Goal: Information Seeking & Learning: Learn about a topic

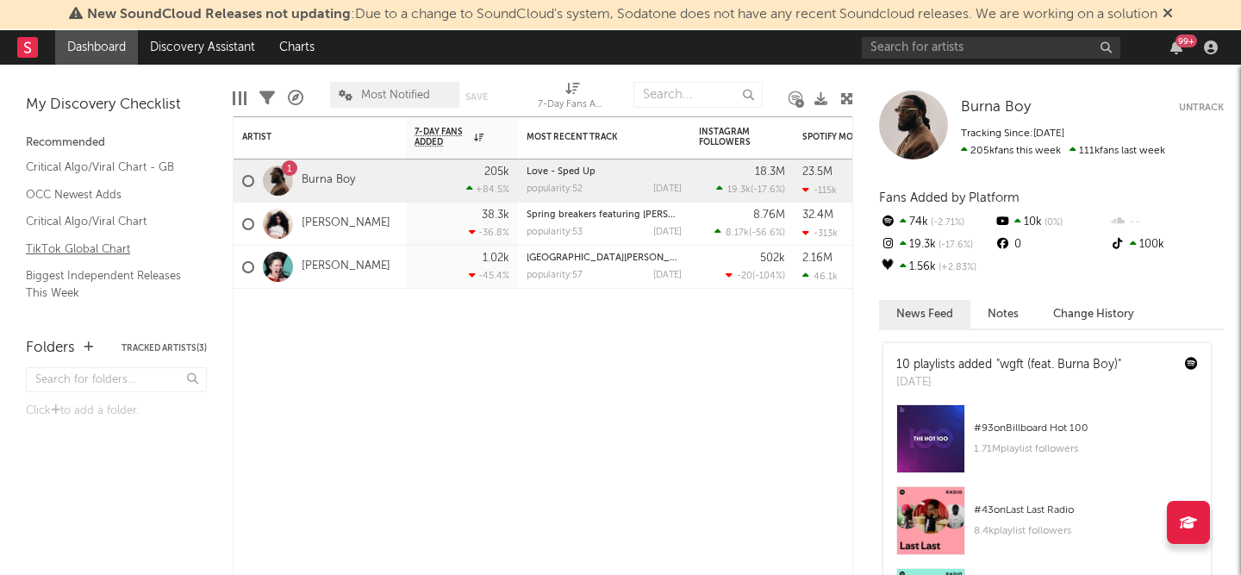
click at [95, 247] on link "TikTok Global Chart" at bounding box center [108, 249] width 164 height 19
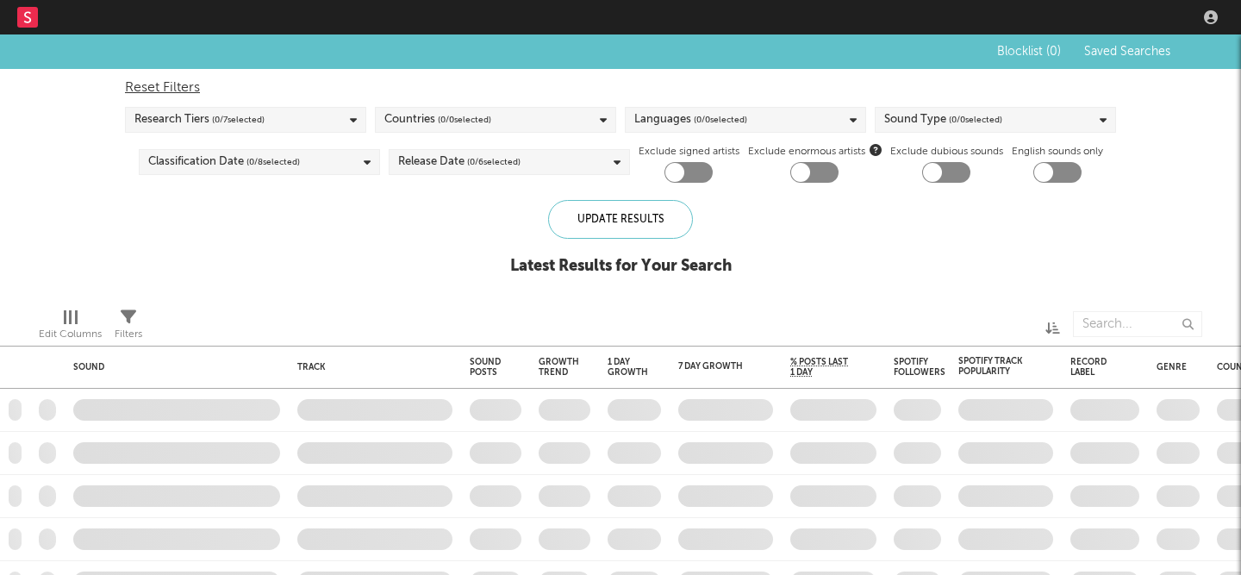
checkbox input "true"
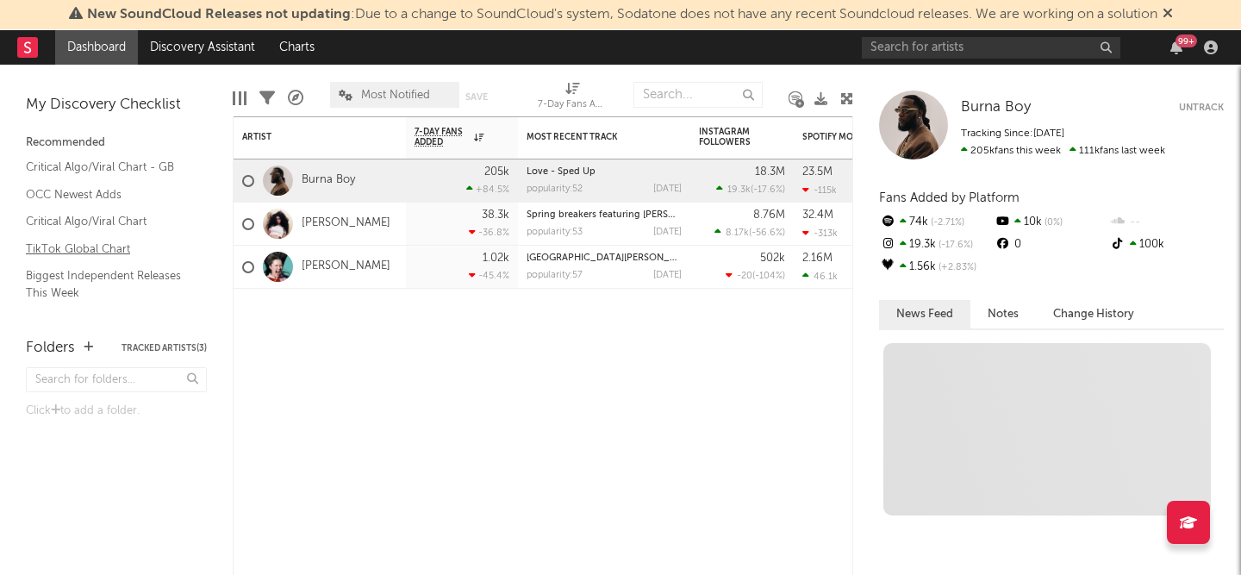
click at [90, 248] on link "TikTok Global Chart" at bounding box center [108, 249] width 164 height 19
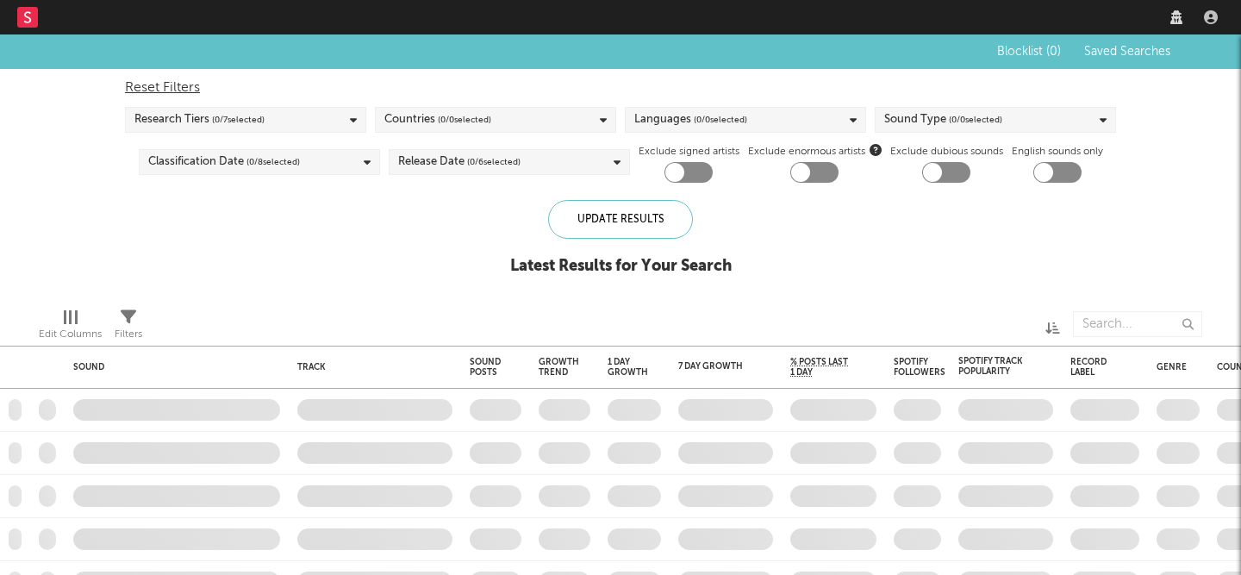
checkbox input "true"
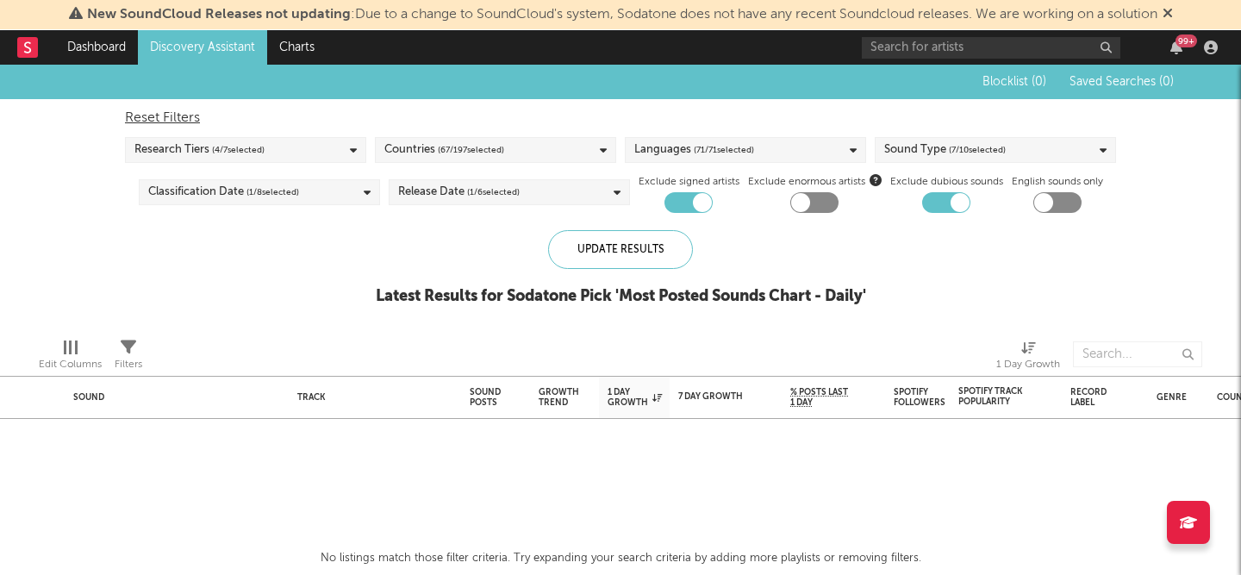
click at [921, 130] on div "Reset Filters Research Tiers ( 4 / 7 selected) Countries ( 67 / 197 selected) L…" at bounding box center [620, 156] width 1008 height 114
click at [922, 141] on div "Sound Type ( 7 / 10 selected)" at bounding box center [944, 150] width 121 height 21
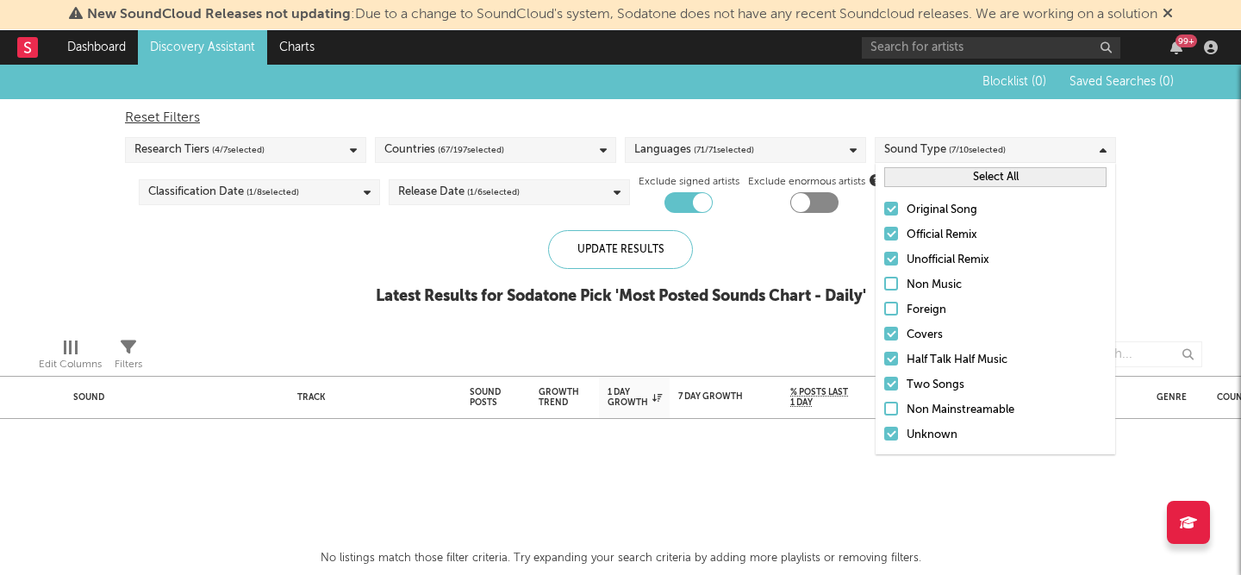
click at [315, 160] on div "Research Tiers ( 4 / 7 selected)" at bounding box center [245, 150] width 241 height 26
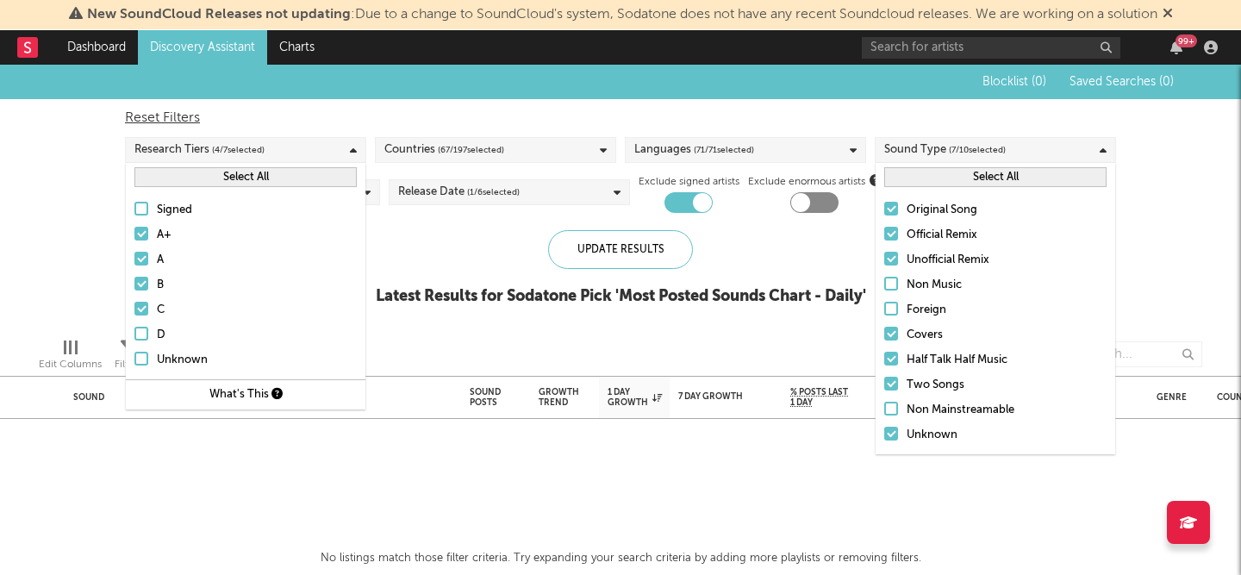
click at [413, 159] on div "Countries ( 67 / 197 selected)" at bounding box center [444, 150] width 120 height 21
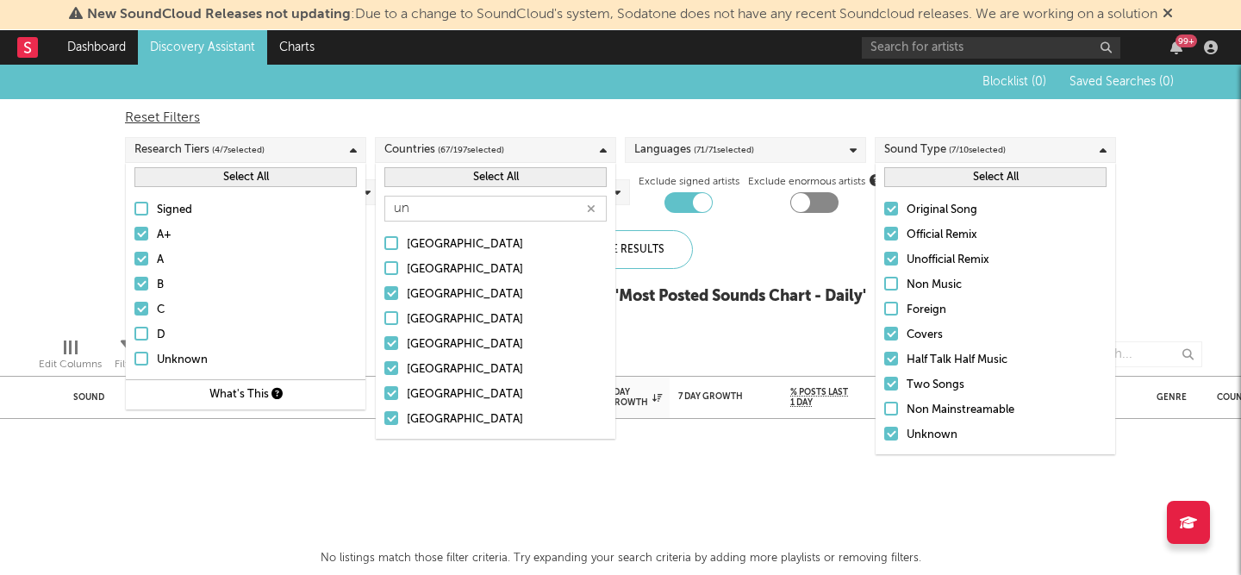
click at [519, 172] on button "Select All" at bounding box center [495, 177] width 222 height 20
click at [519, 171] on button "Deselect All" at bounding box center [495, 177] width 222 height 20
click at [444, 222] on div "un" at bounding box center [496, 208] width 240 height 34
click at [444, 210] on input "un" at bounding box center [495, 209] width 222 height 26
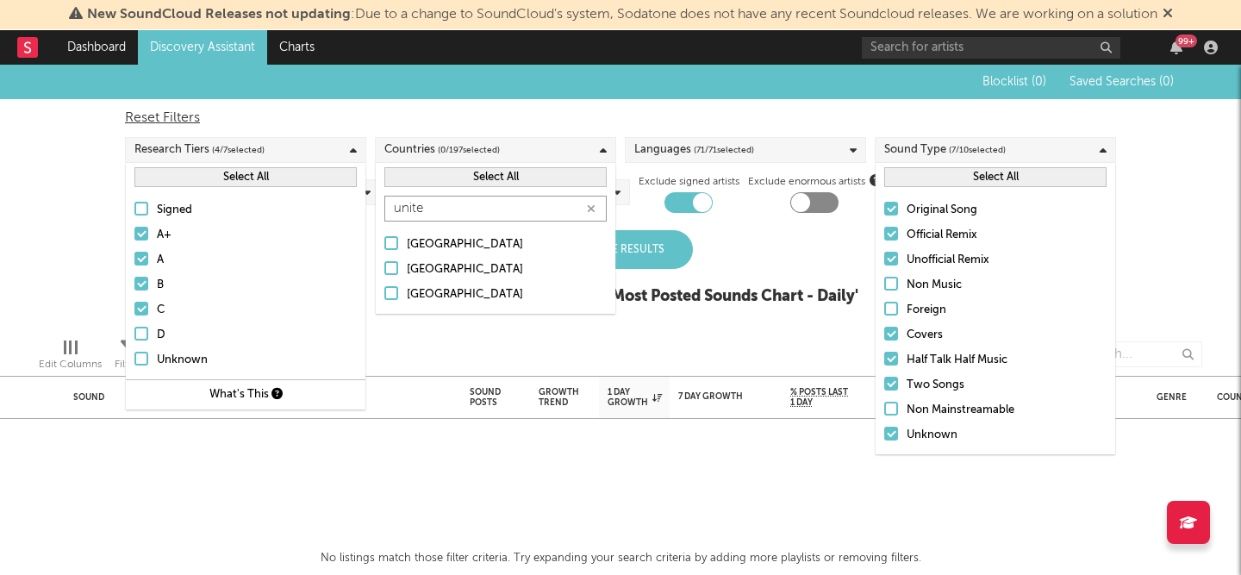
type input "unite"
click at [397, 264] on div at bounding box center [391, 268] width 14 height 14
click at [384, 264] on input "United Kingdom" at bounding box center [384, 269] width 0 height 21
click at [216, 176] on button "Select All" at bounding box center [245, 177] width 222 height 20
click at [551, 342] on div at bounding box center [356, 354] width 402 height 43
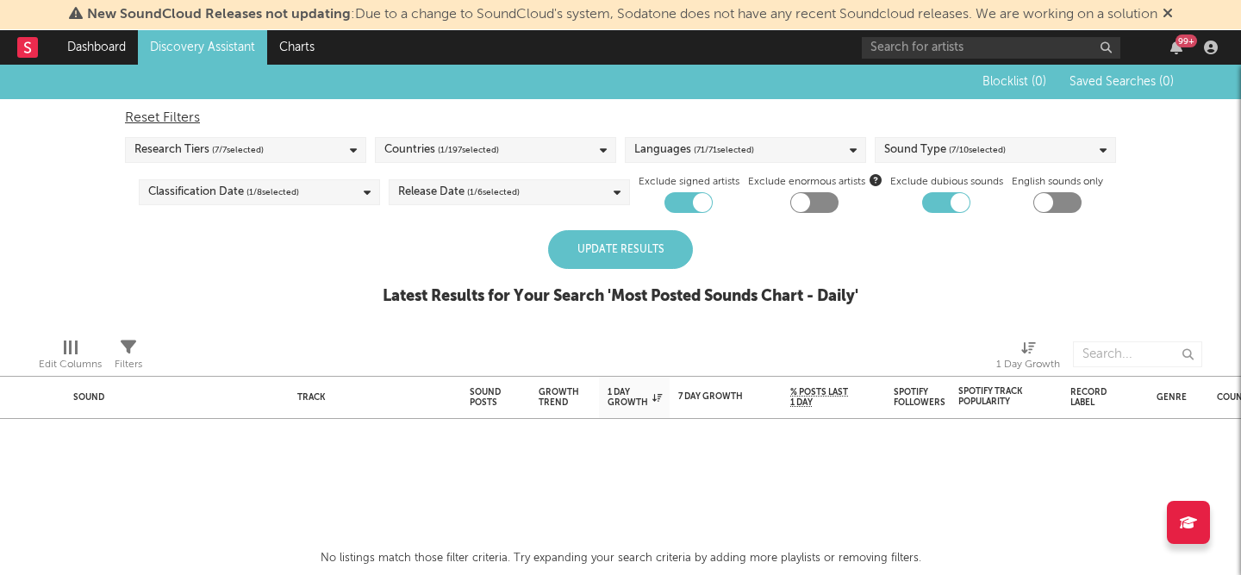
click at [649, 240] on div "Update Results" at bounding box center [620, 249] width 145 height 39
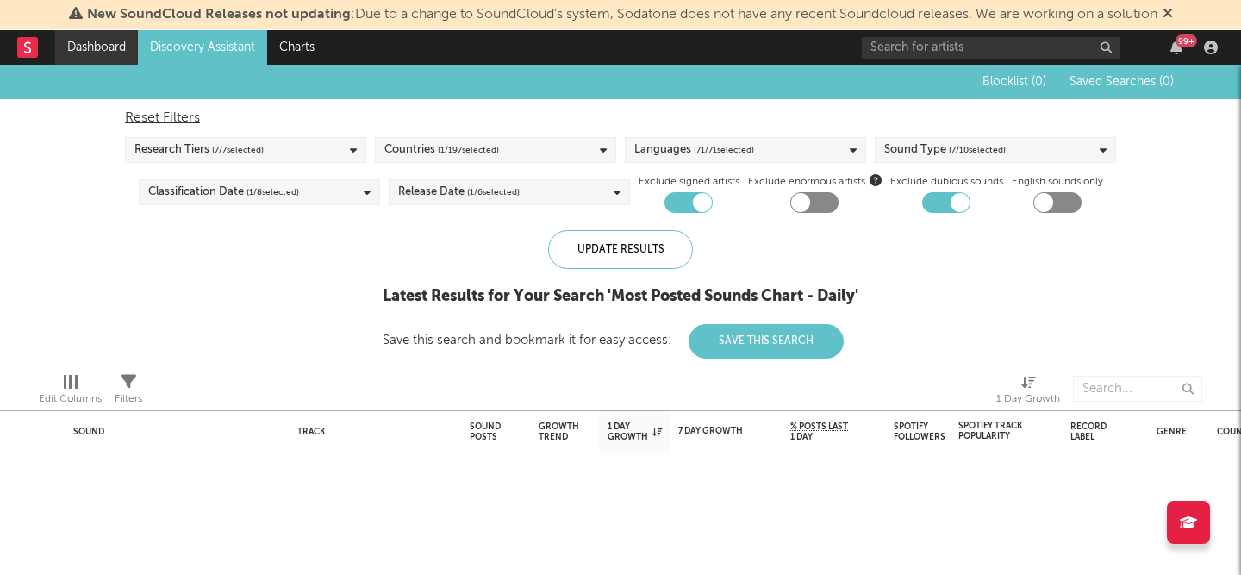
click at [116, 49] on link "Dashboard" at bounding box center [96, 47] width 83 height 34
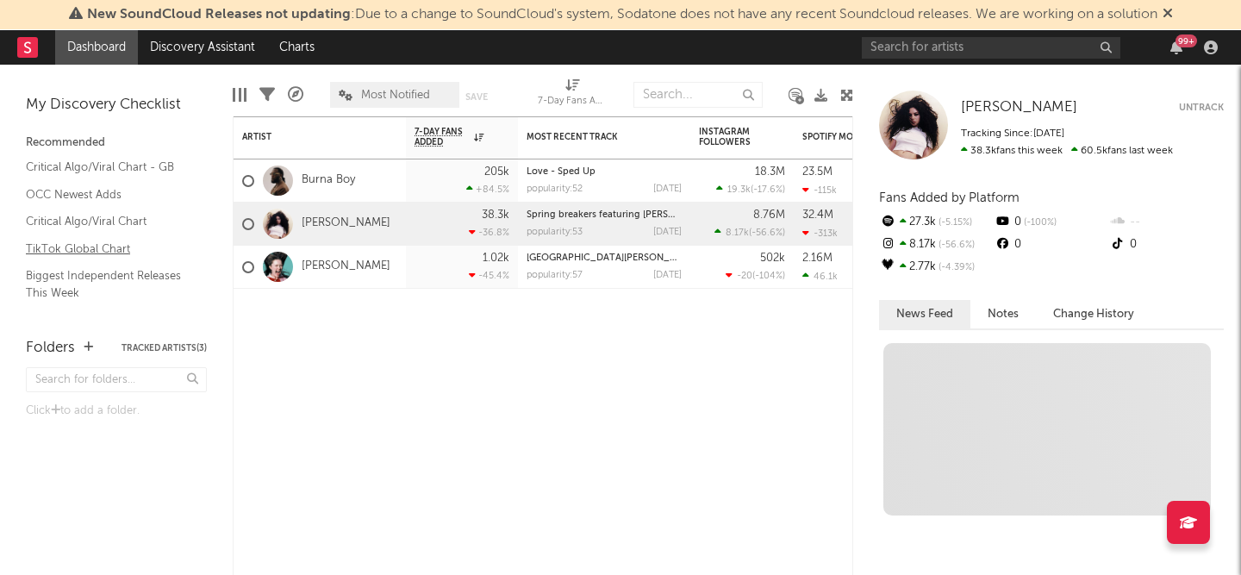
click at [108, 245] on link "TikTok Global Chart" at bounding box center [108, 249] width 164 height 19
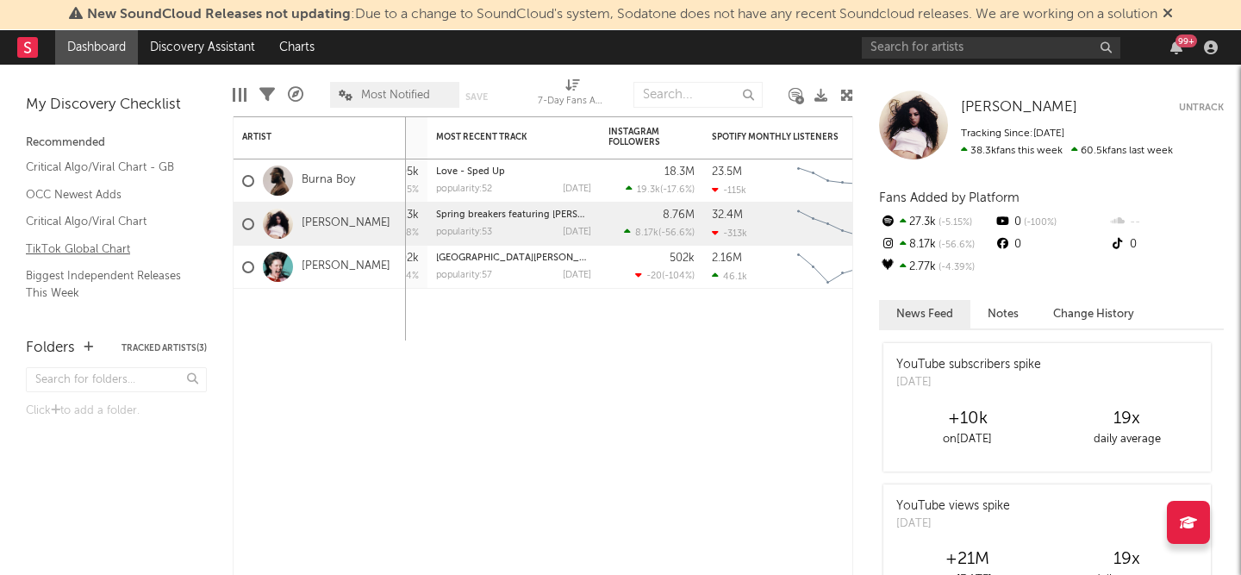
click at [96, 249] on link "TikTok Global Chart" at bounding box center [108, 249] width 164 height 19
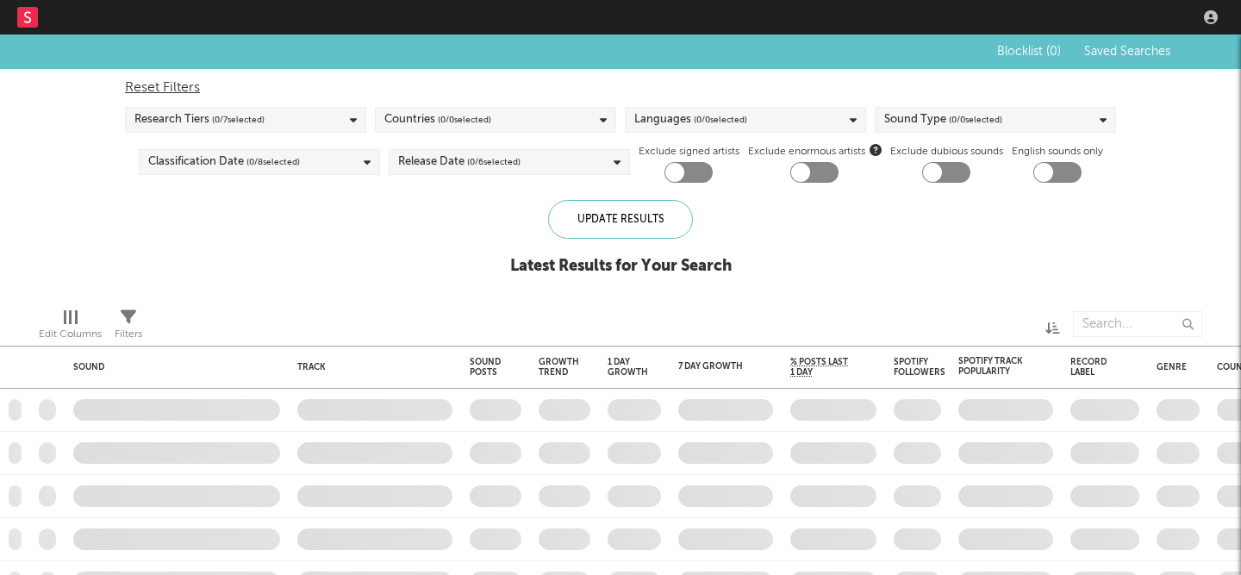
checkbox input "true"
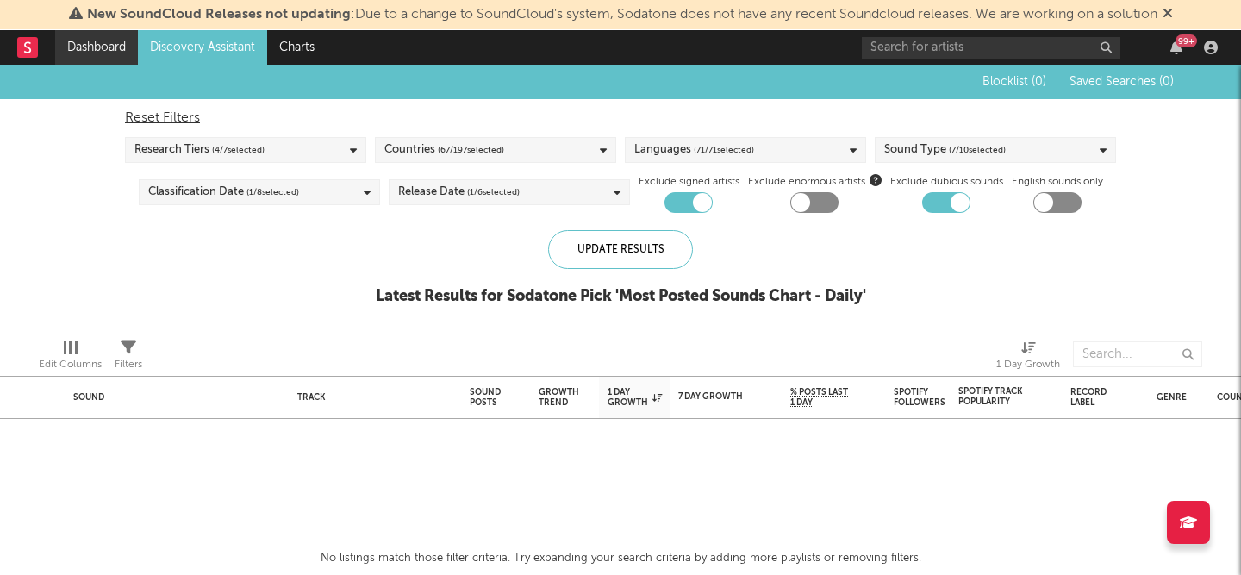
click at [105, 42] on link "Dashboard" at bounding box center [96, 47] width 83 height 34
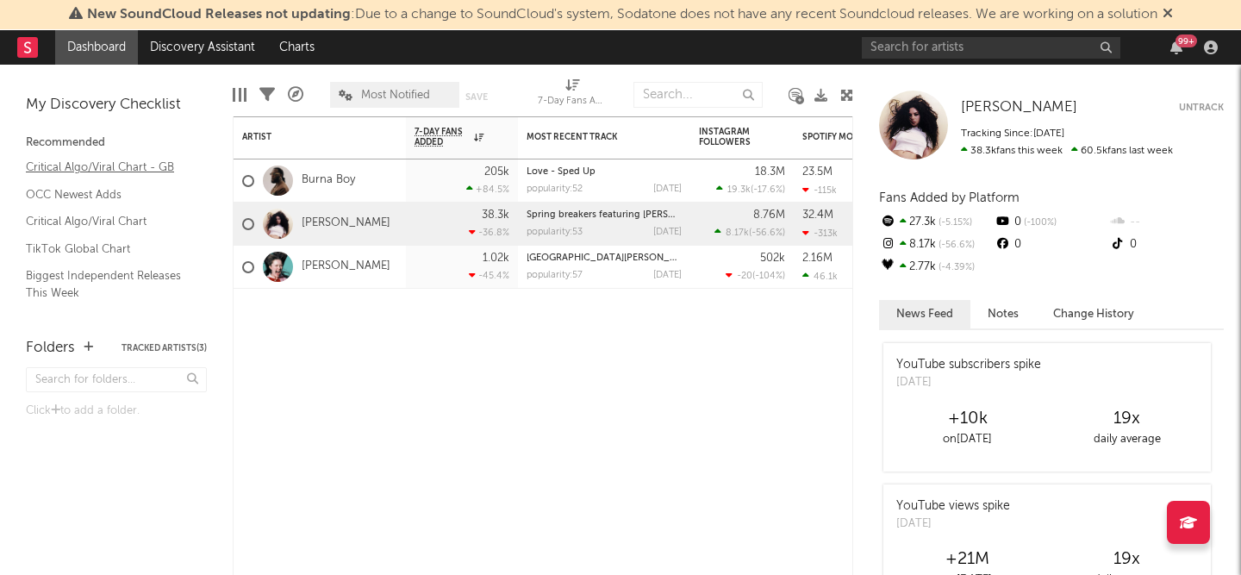
click at [119, 166] on link "Critical Algo/Viral Chart - GB" at bounding box center [108, 167] width 164 height 19
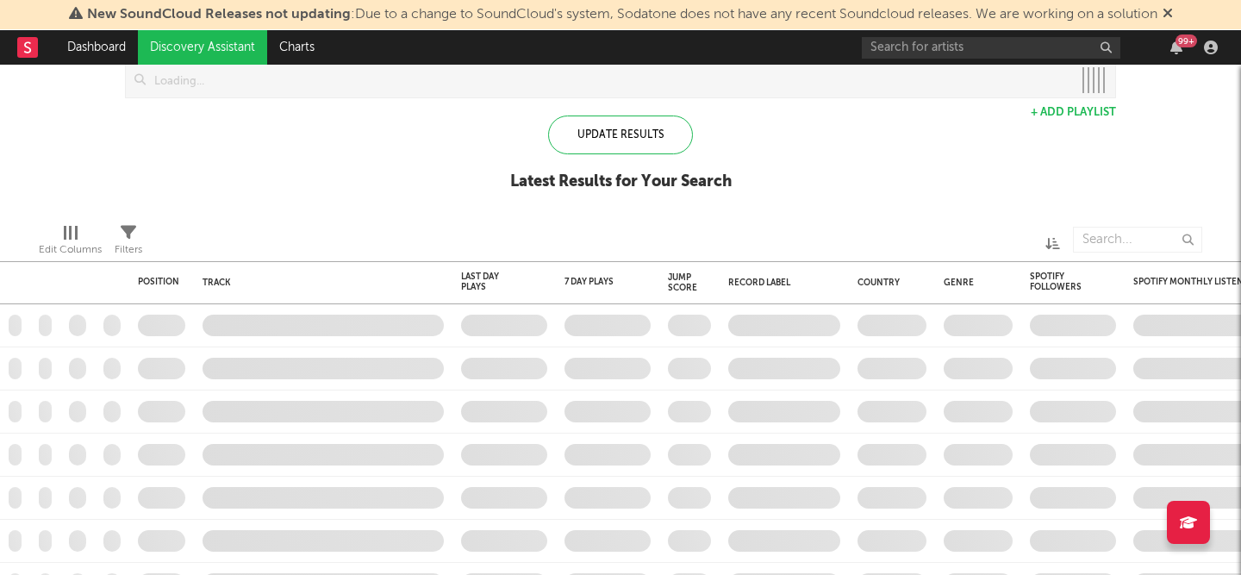
checkbox input "true"
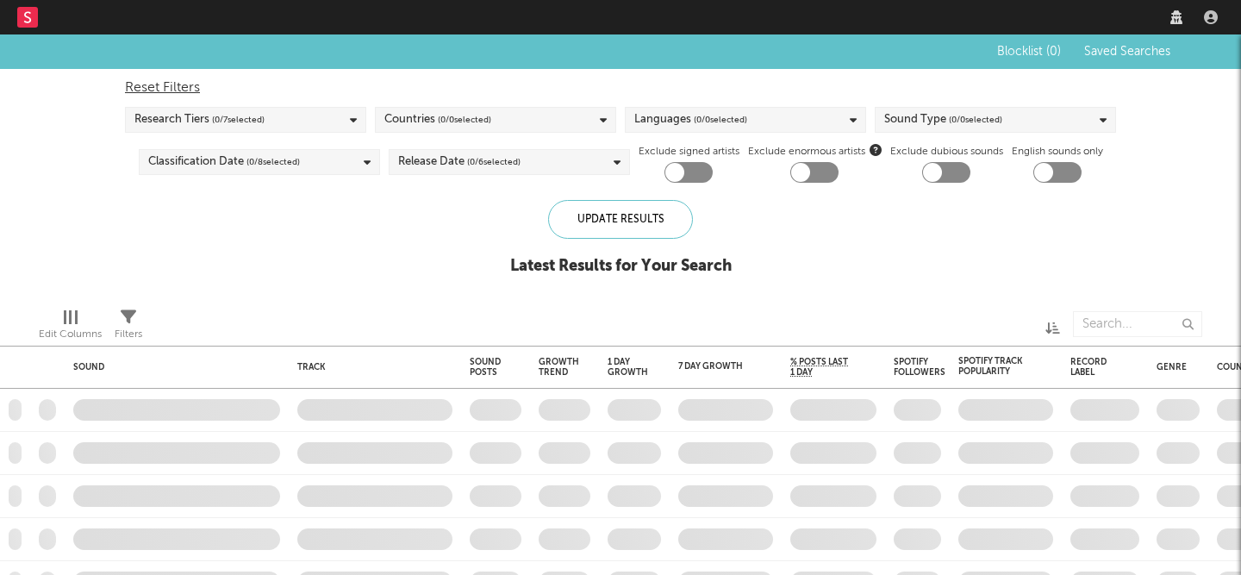
checkbox input "true"
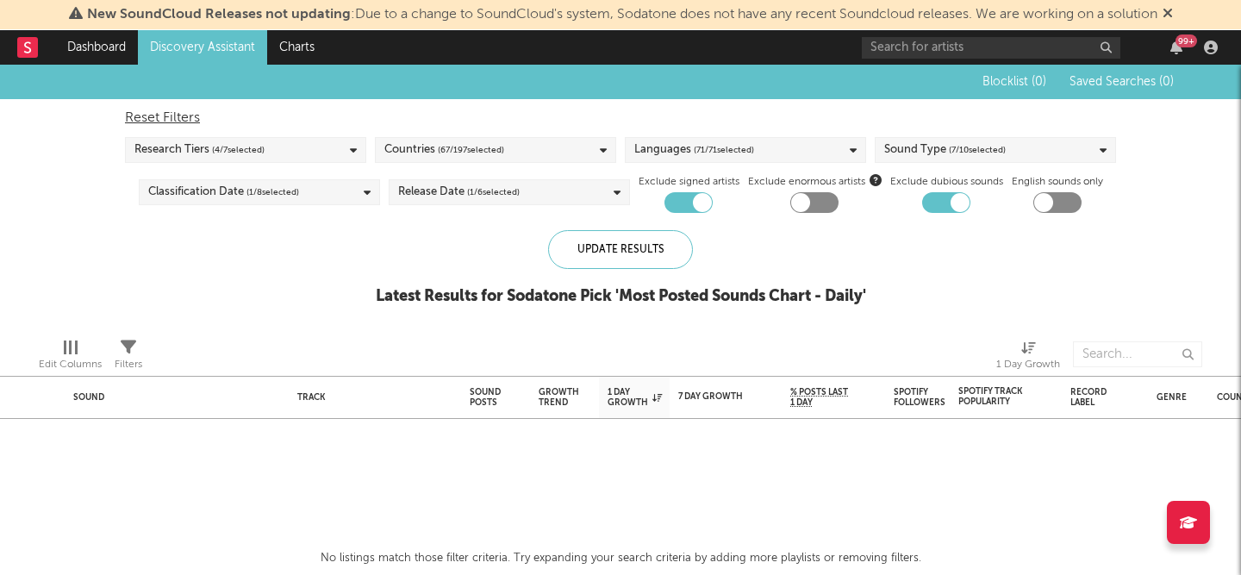
click at [554, 153] on div "Countries ( 67 / 197 selected)" at bounding box center [495, 150] width 241 height 26
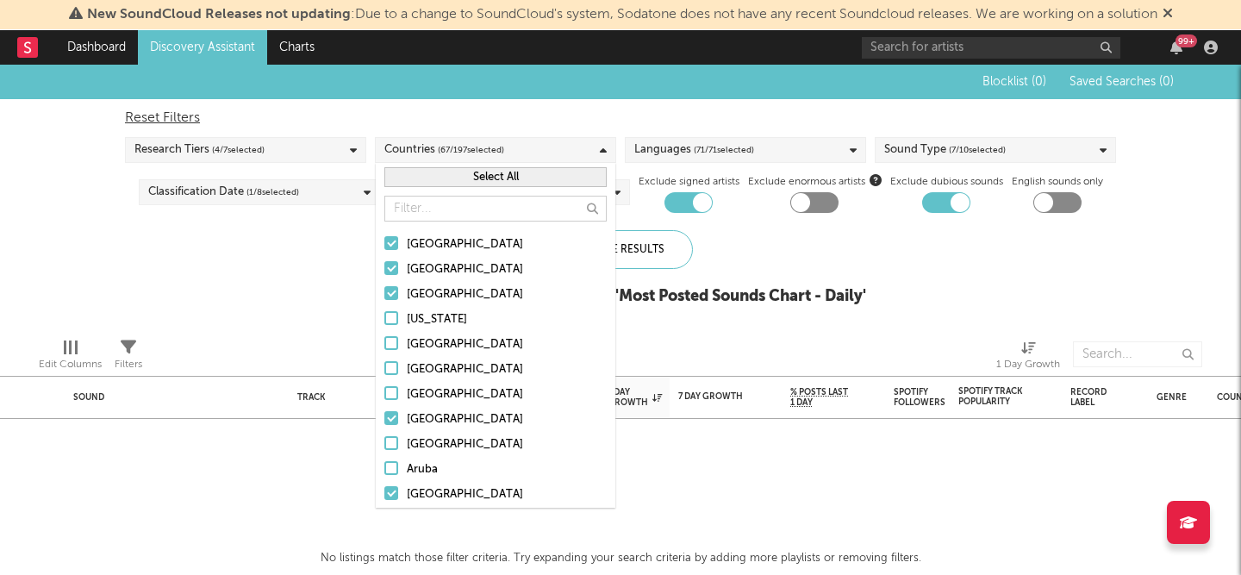
click at [323, 292] on div "Blocklist ( 0 ) Saved Searches ( 0 ) Reset Filters Research Tiers ( 4 / 7 selec…" at bounding box center [620, 194] width 1241 height 259
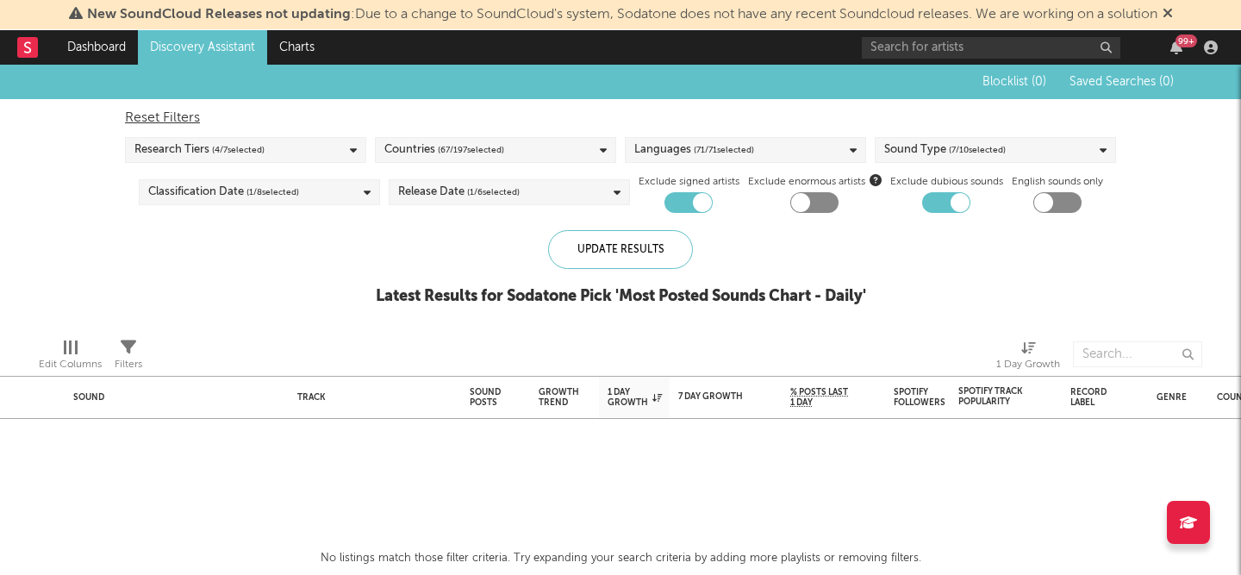
click at [673, 204] on div at bounding box center [688, 202] width 48 height 21
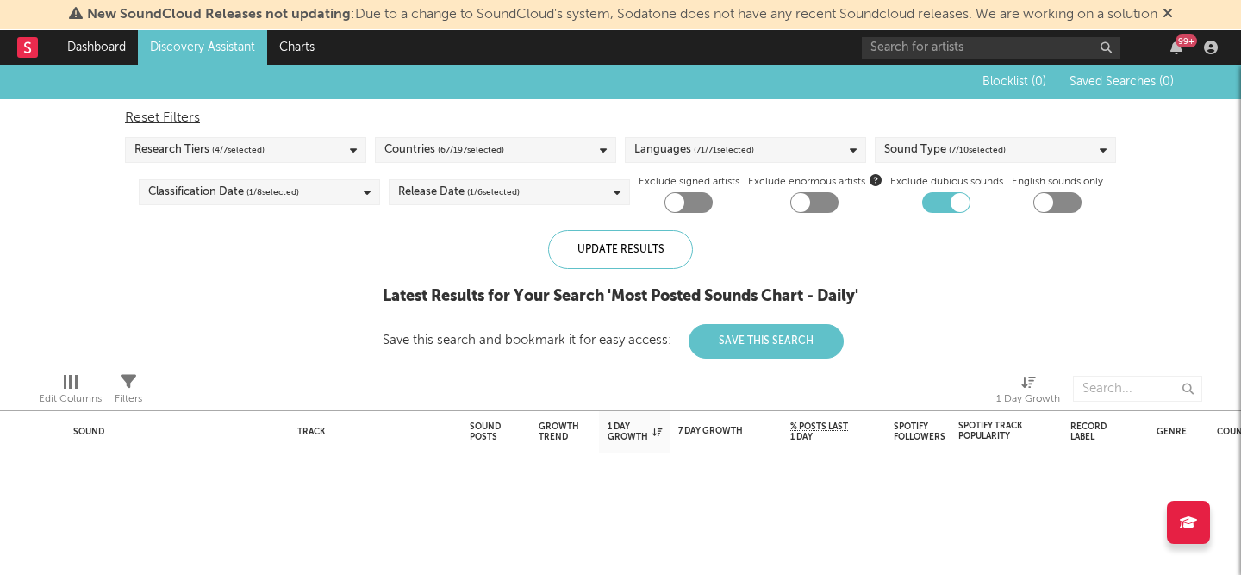
click at [695, 204] on div at bounding box center [688, 202] width 48 height 21
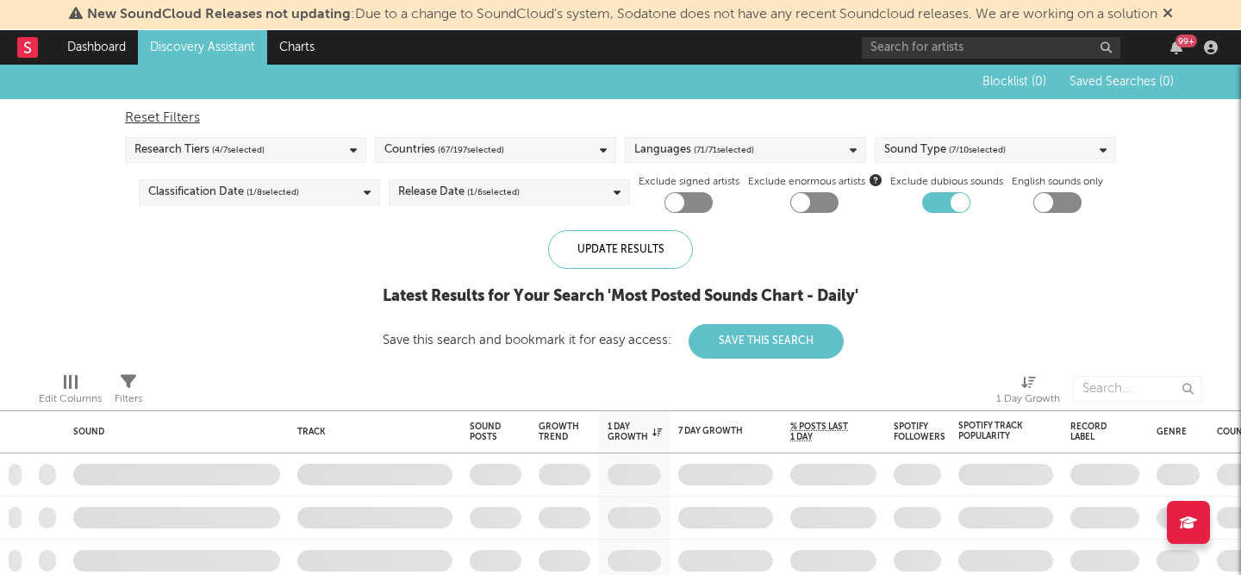
checkbox input "true"
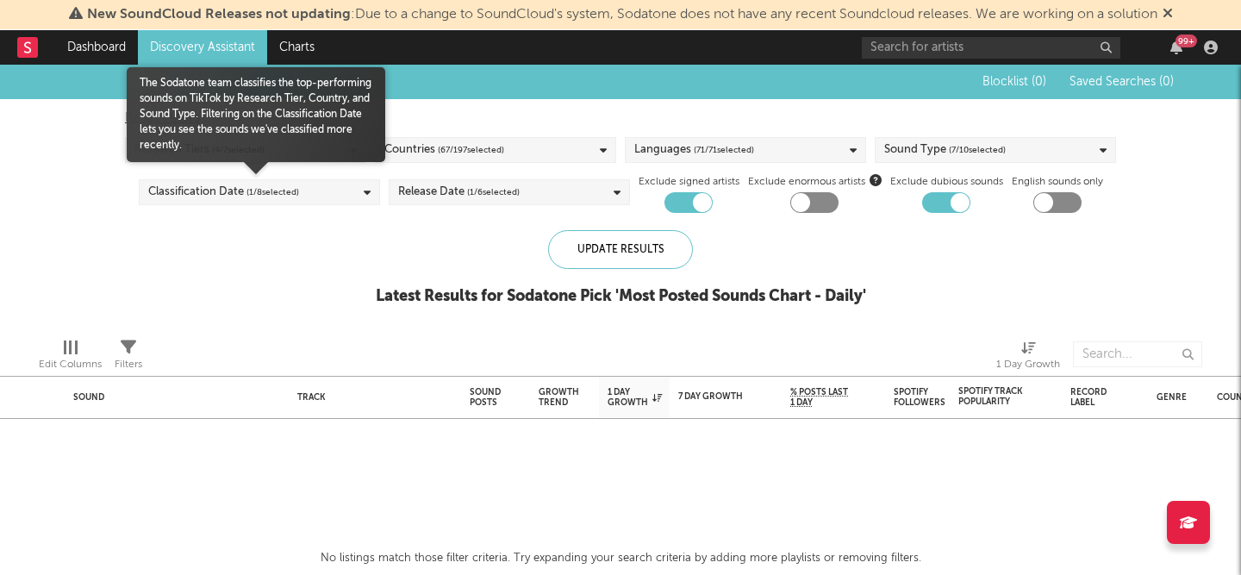
click at [315, 185] on div "Classification Date ( 1 / 8 selected)" at bounding box center [259, 192] width 241 height 26
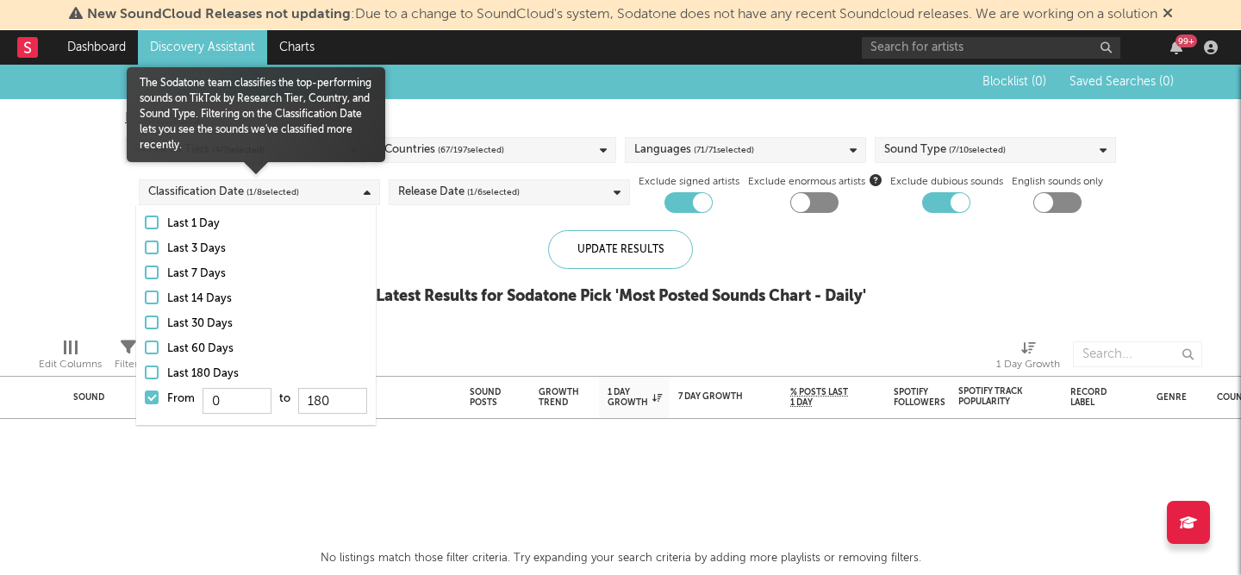
click at [145, 221] on div at bounding box center [152, 222] width 14 height 14
click at [145, 221] on input "Last 1 Day" at bounding box center [145, 224] width 0 height 21
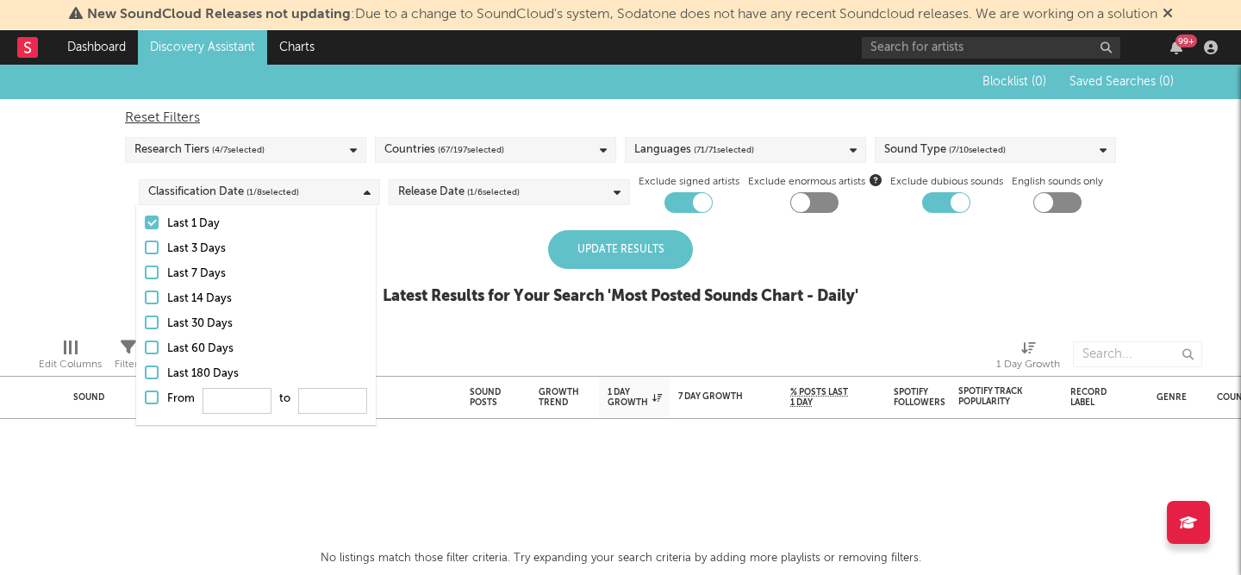
click at [104, 208] on div "Blocklist ( 0 ) Saved Searches ( 0 ) Reset Filters Research Tiers ( 4 / 7 selec…" at bounding box center [620, 194] width 1241 height 259
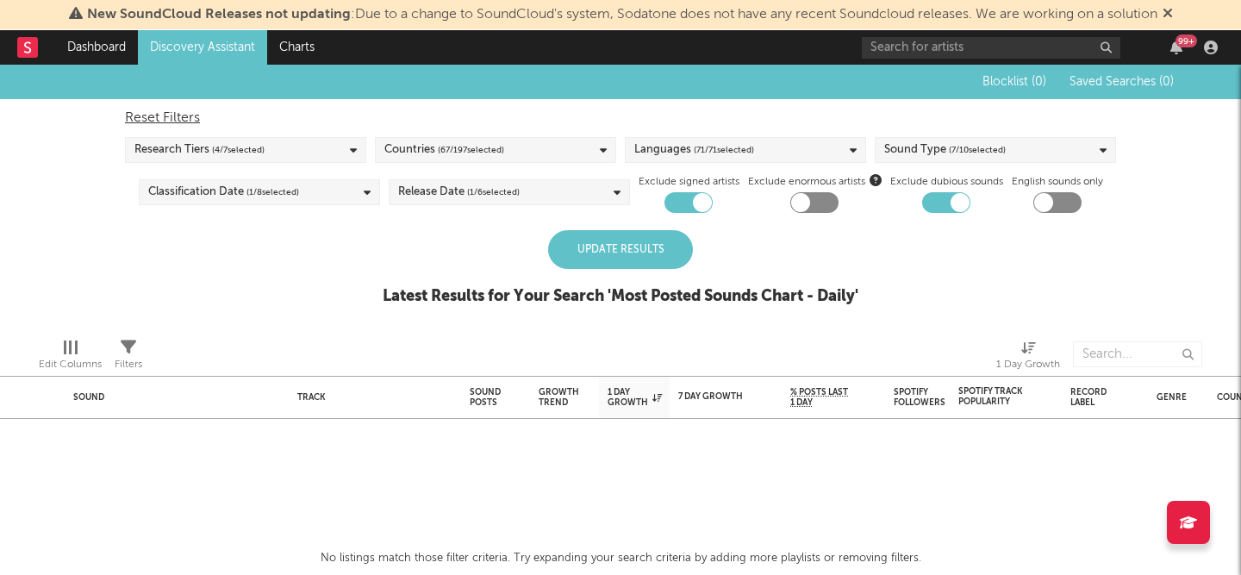
click at [191, 203] on div "Classification Date ( 1 / 8 selected)" at bounding box center [259, 192] width 241 height 26
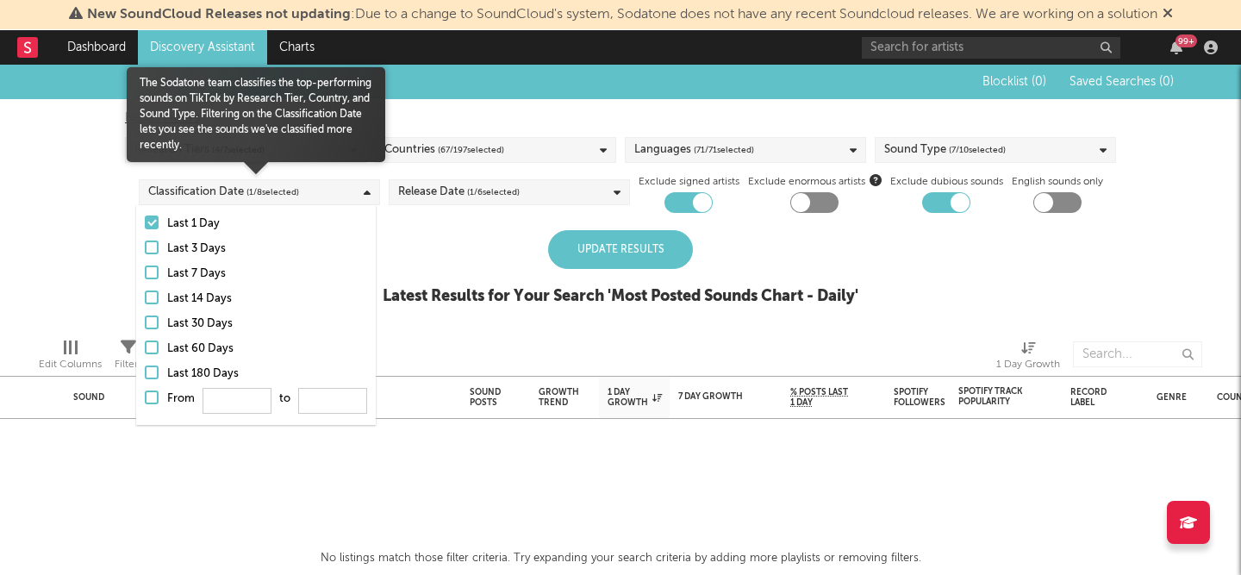
click at [153, 247] on div at bounding box center [152, 247] width 14 height 14
click at [145, 247] on input "Last 3 Days" at bounding box center [145, 249] width 0 height 21
click at [153, 270] on div at bounding box center [152, 272] width 14 height 14
click at [145, 270] on input "Last 7 Days" at bounding box center [145, 274] width 0 height 21
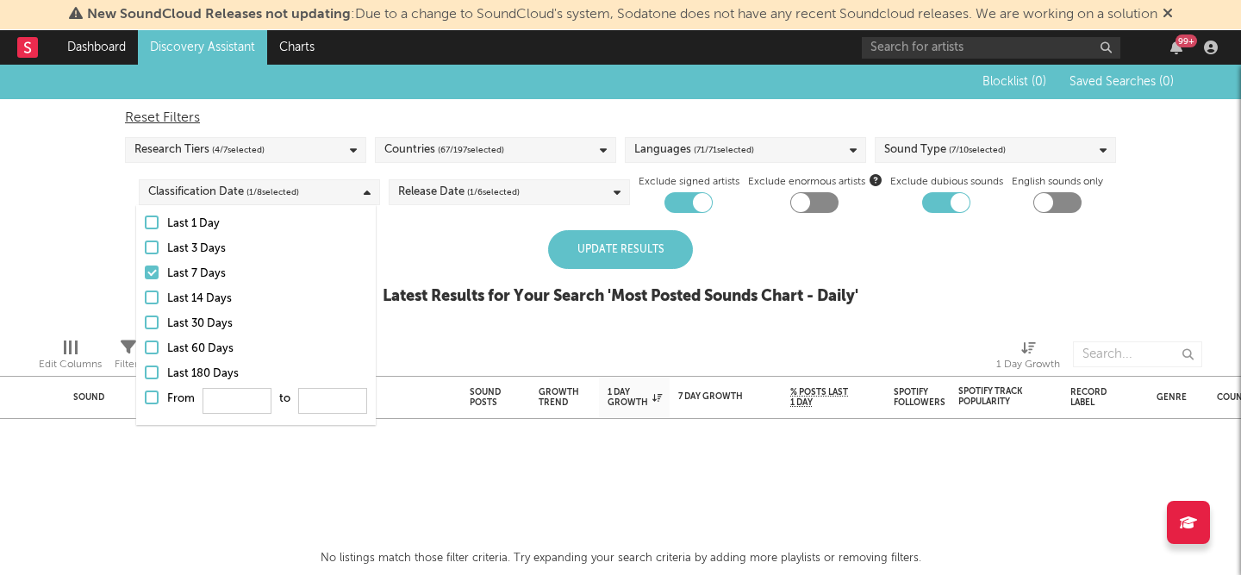
click at [609, 250] on div "Update Results" at bounding box center [620, 249] width 145 height 39
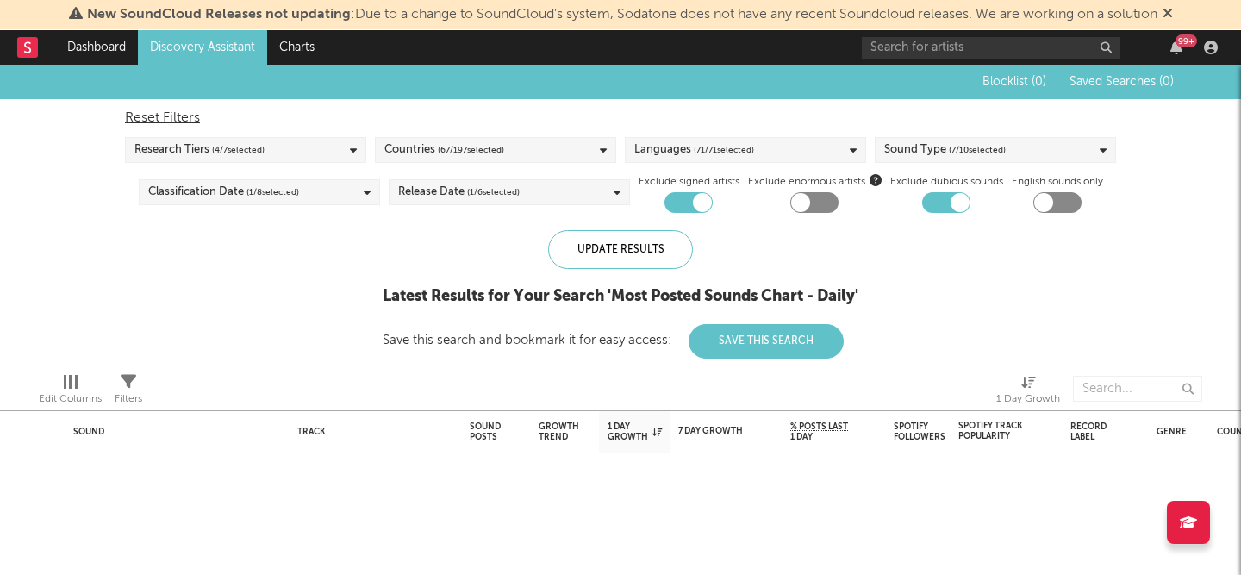
click at [910, 146] on div "Sound Type ( 7 / 10 selected)" at bounding box center [944, 150] width 121 height 21
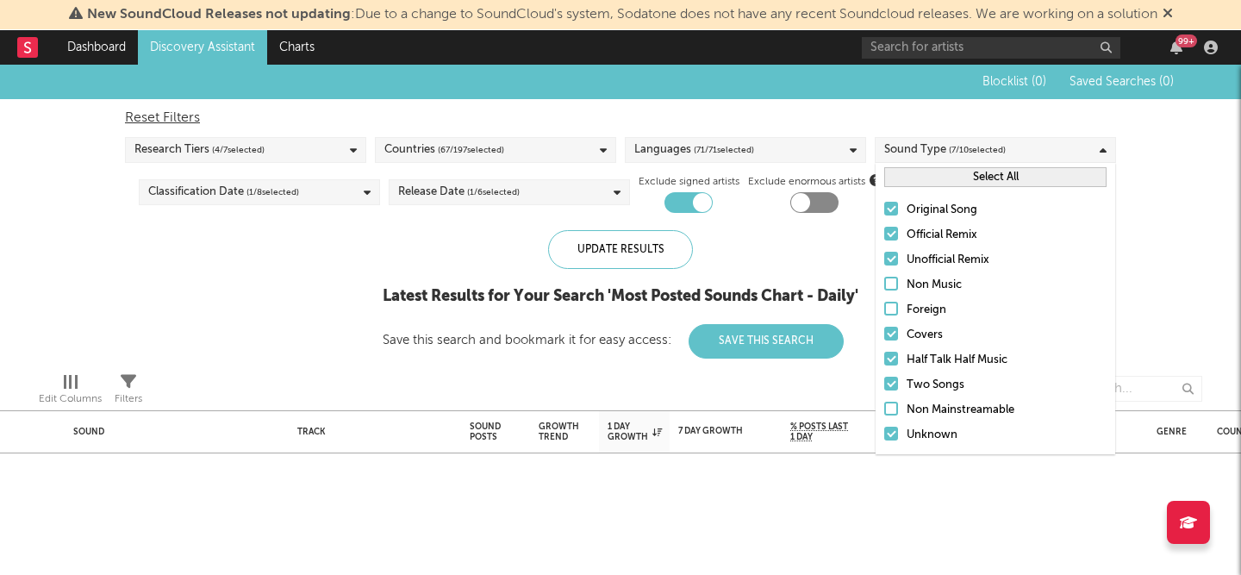
click at [934, 176] on button "Select All" at bounding box center [995, 177] width 222 height 20
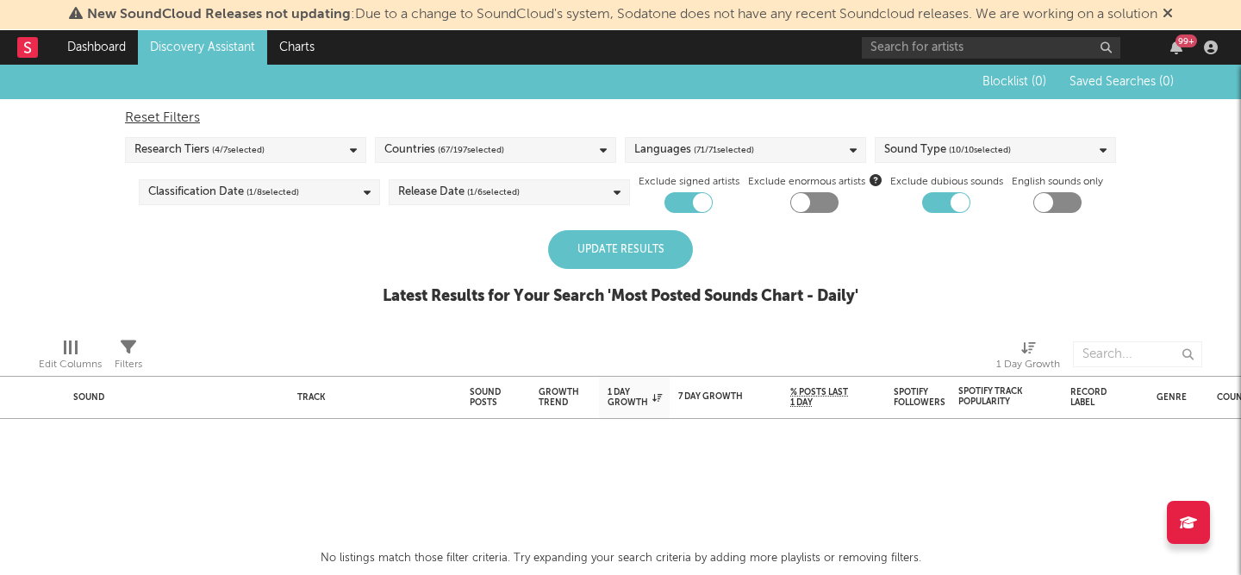
click at [660, 502] on div "Sound Track Sound Posts Growth Trend 1 Day Growth 7 Day Growth WoW % Growth % P…" at bounding box center [620, 320] width 1241 height 510
click at [734, 145] on span "( 71 / 71 selected)" at bounding box center [724, 150] width 60 height 21
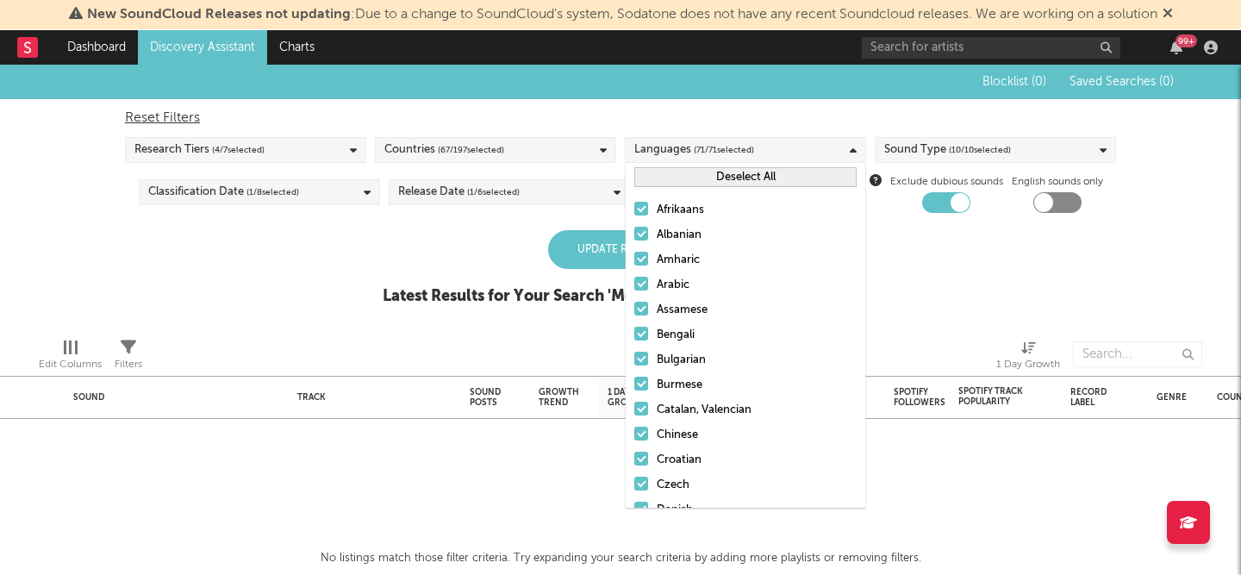
click at [302, 153] on div "Research Tiers ( 4 / 7 selected)" at bounding box center [245, 150] width 241 height 26
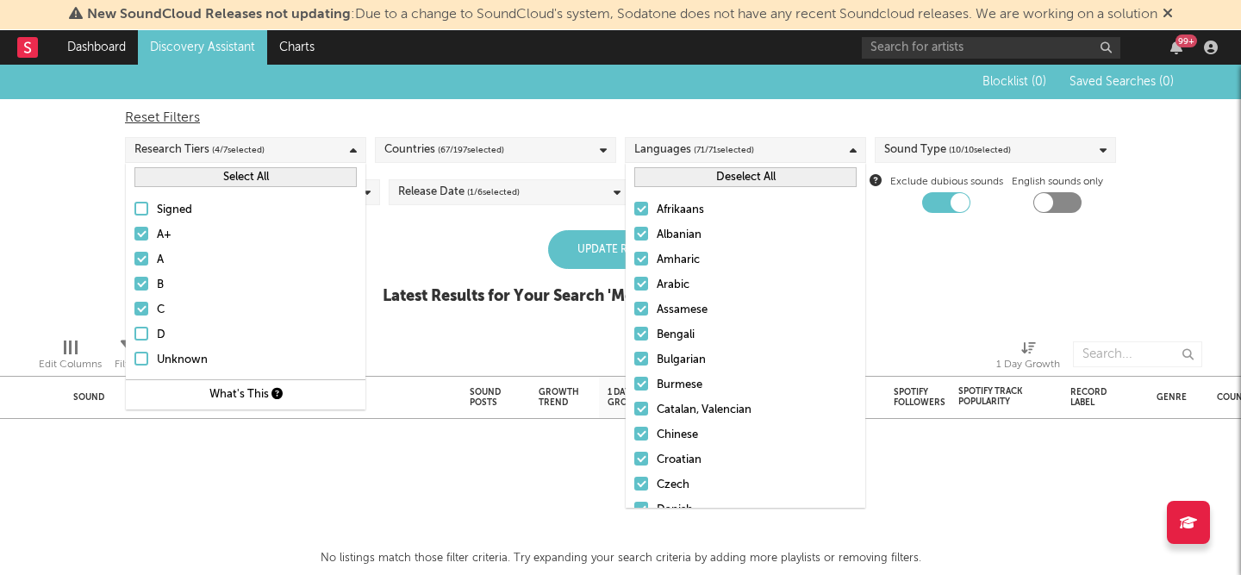
click at [179, 180] on button "Select All" at bounding box center [245, 177] width 222 height 20
click at [73, 307] on div "Blocklist ( 0 ) Saved Searches ( 0 ) Reset Filters Research Tiers ( 7 / 7 selec…" at bounding box center [620, 194] width 1241 height 259
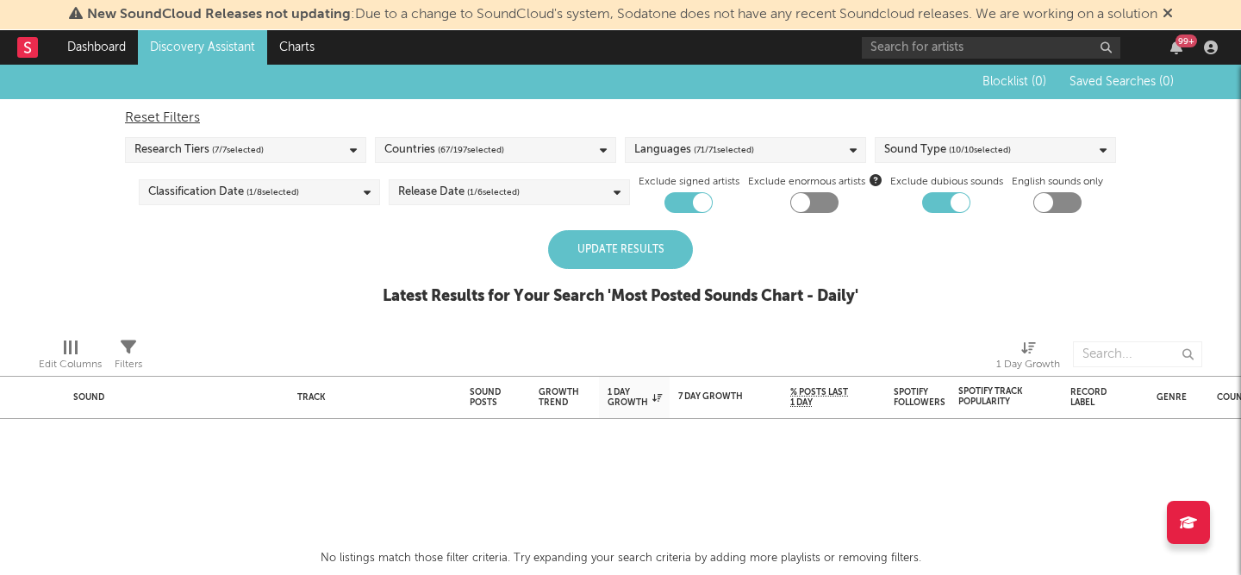
click at [595, 249] on div "Update Results" at bounding box center [620, 249] width 145 height 39
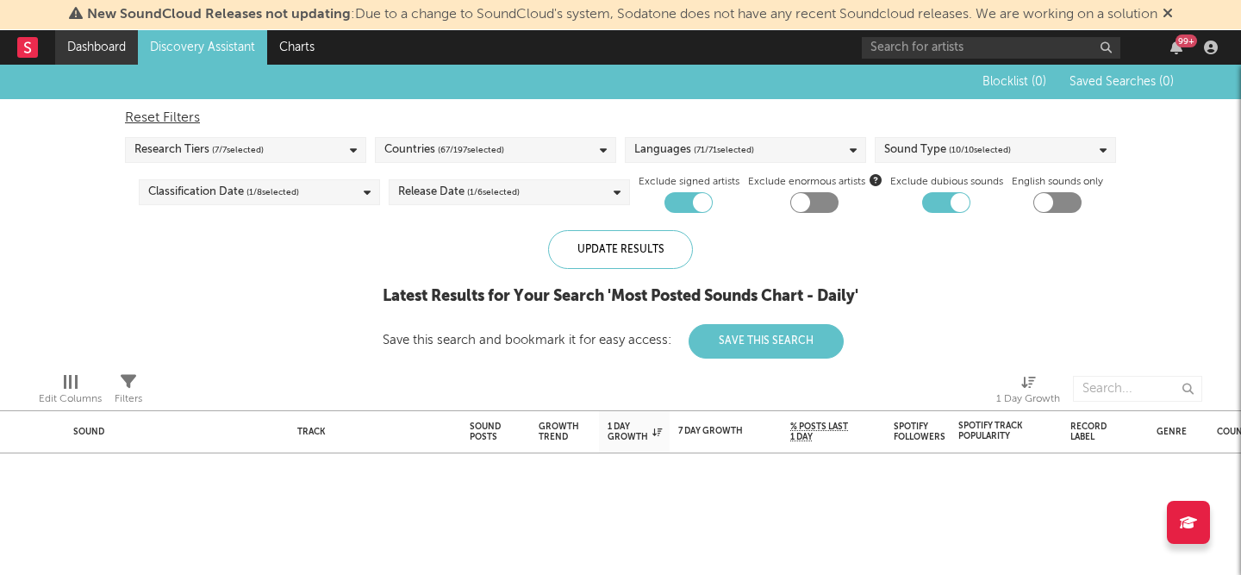
click at [78, 39] on link "Dashboard" at bounding box center [96, 47] width 83 height 34
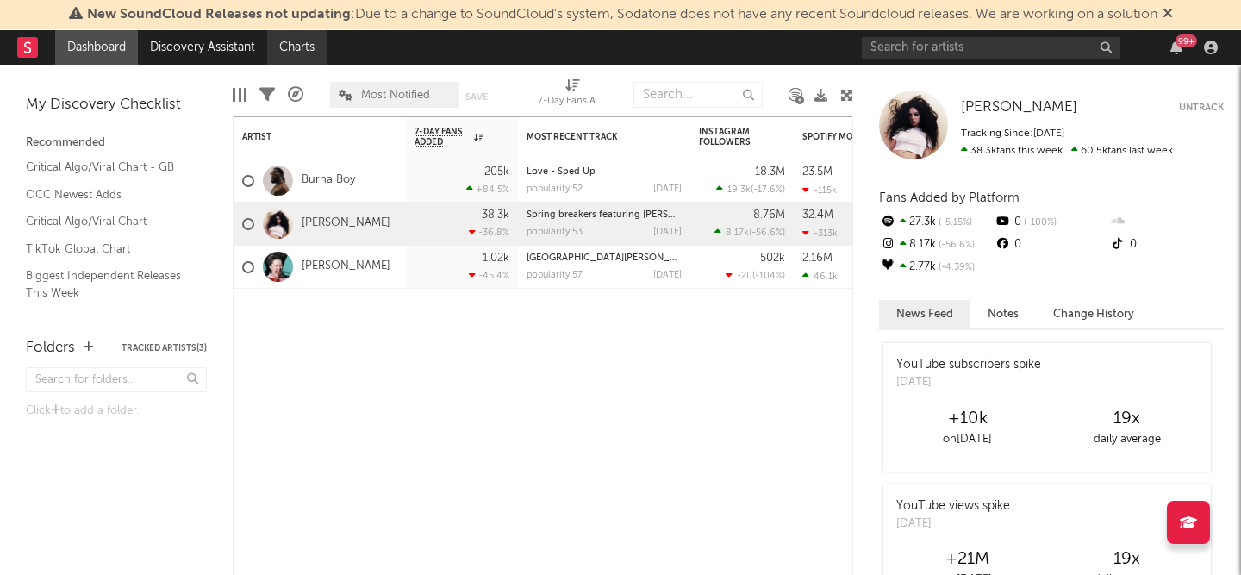
click at [306, 47] on link "Charts" at bounding box center [296, 47] width 59 height 34
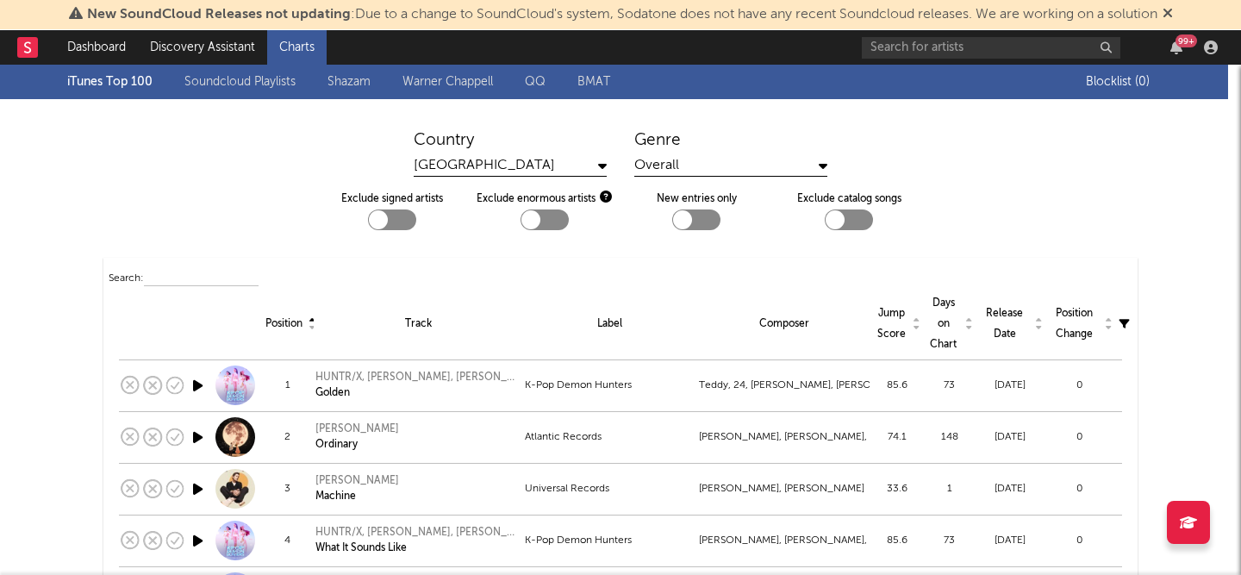
click at [678, 154] on div "Genre Overall" at bounding box center [730, 153] width 193 height 47
click at [680, 173] on div "Overall" at bounding box center [730, 166] width 193 height 22
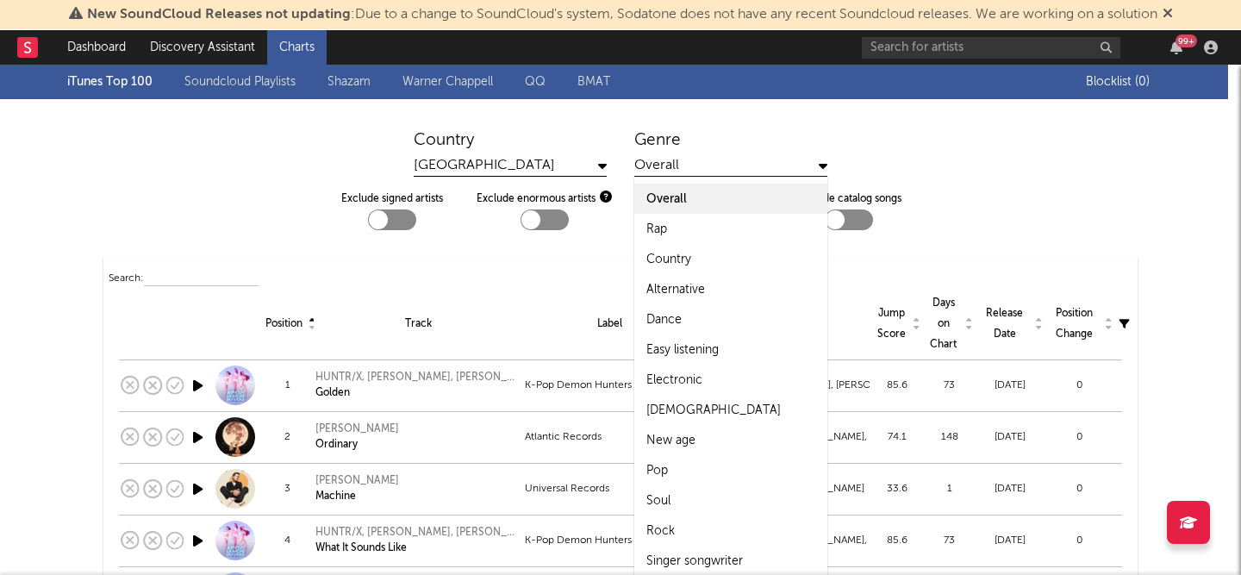
click at [425, 247] on div "Country United States Genre Overall Overall Rap Country Alternative Dance Easy …" at bounding box center [620, 186] width 1241 height 141
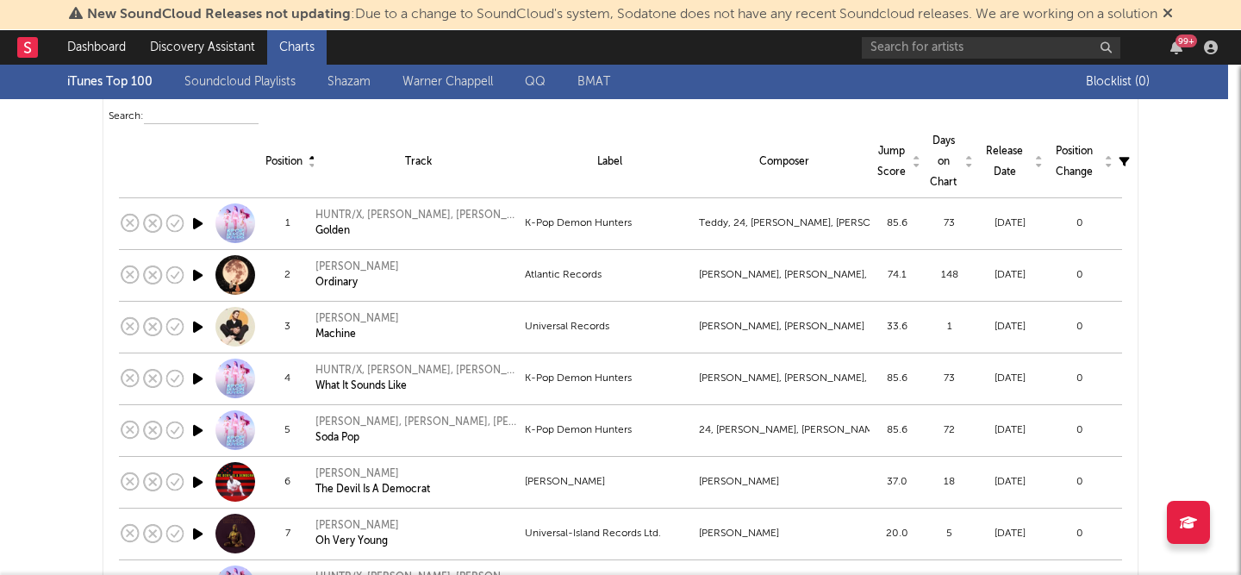
scroll to position [164, 0]
click at [115, 49] on link "Dashboard" at bounding box center [96, 47] width 83 height 34
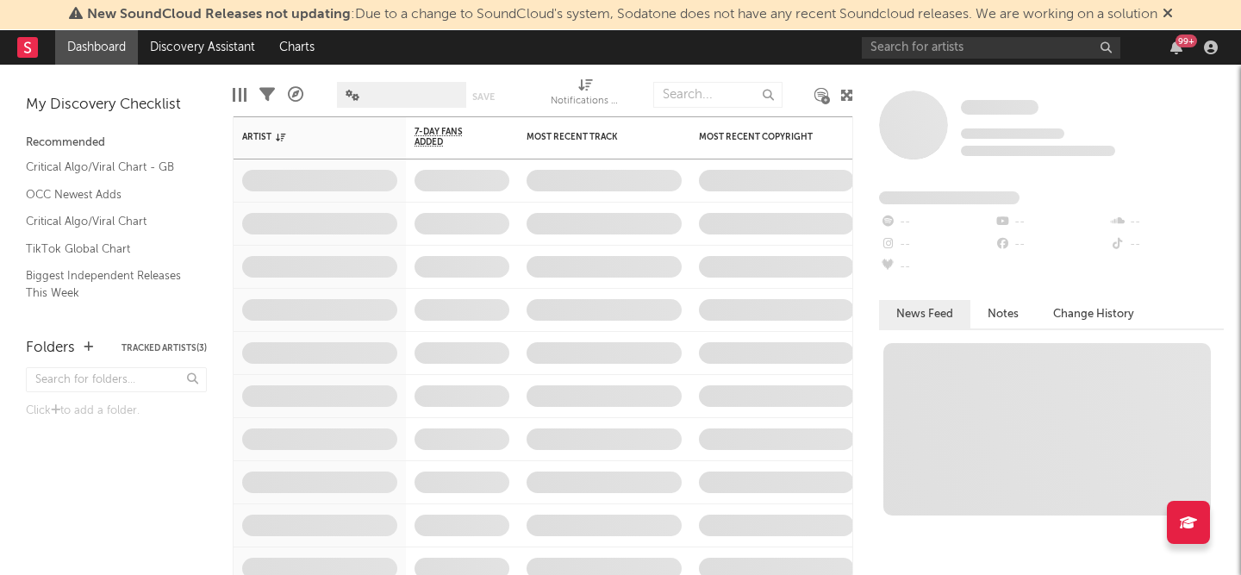
click at [109, 238] on div "Critical Algo/Viral Chart - GB OCC Newest Adds Critical Algo/Viral Chart TikTok…" at bounding box center [116, 297] width 181 height 289
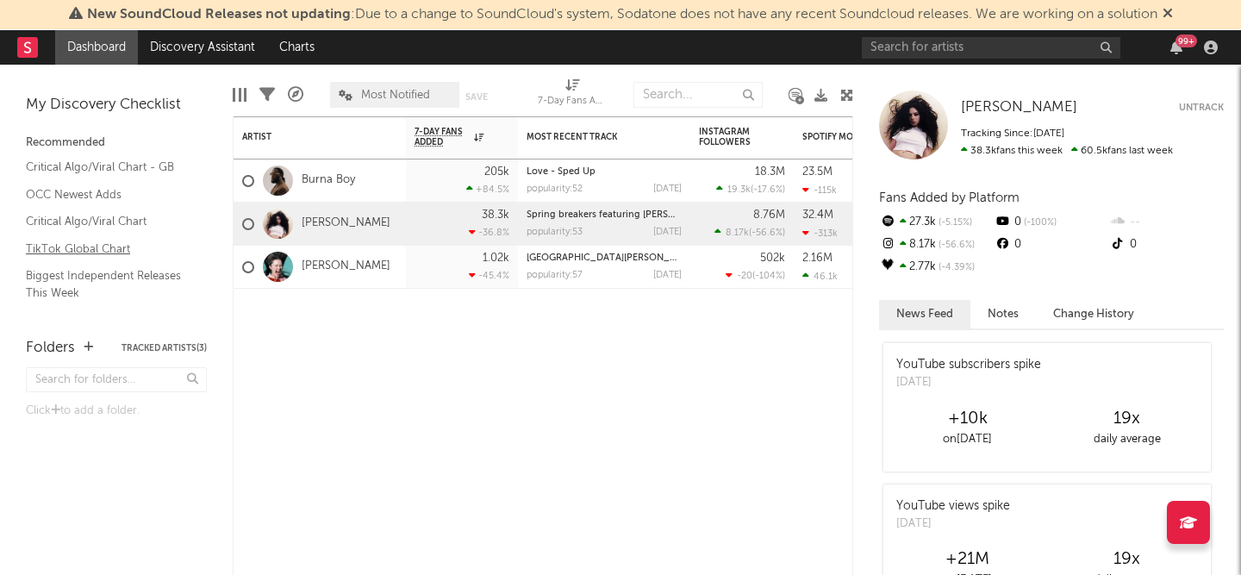
click at [109, 245] on link "TikTok Global Chart" at bounding box center [108, 249] width 164 height 19
